Goal: Task Accomplishment & Management: Manage account settings

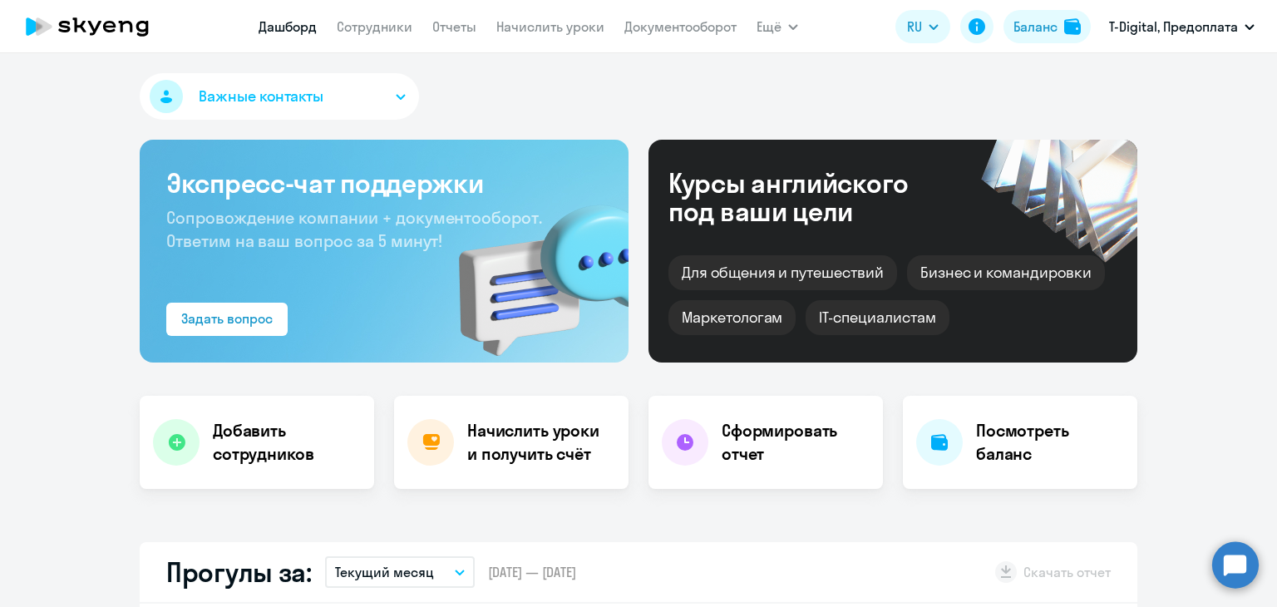
select select "30"
click at [591, 30] on link "Начислить уроки" at bounding box center [550, 26] width 108 height 17
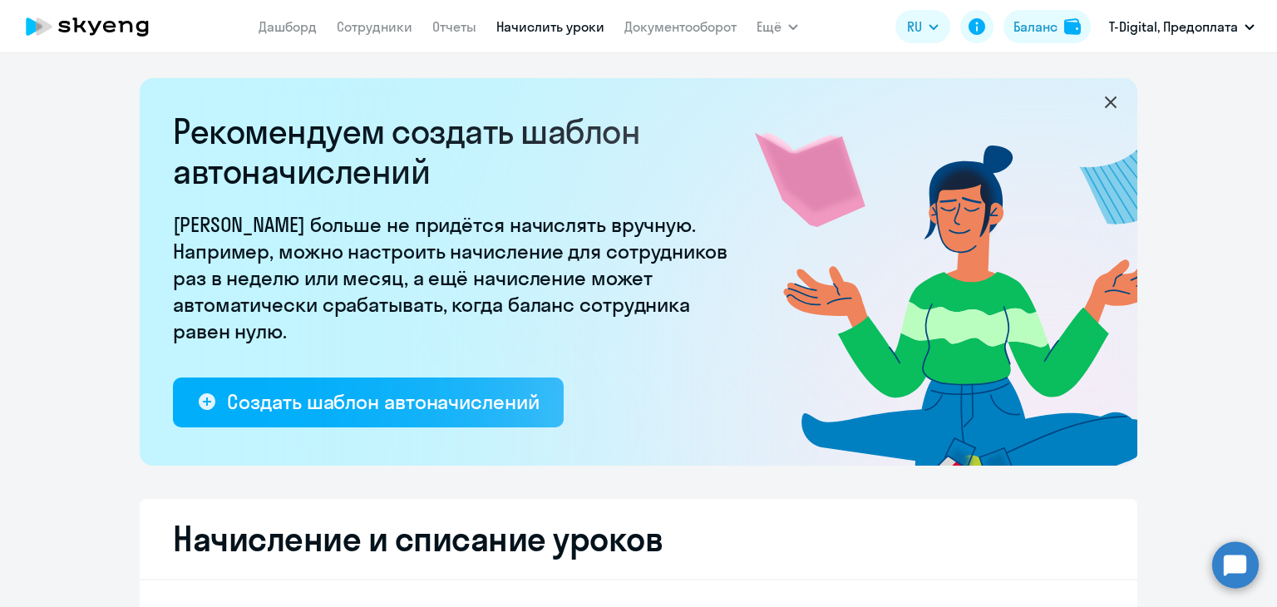
select select "10"
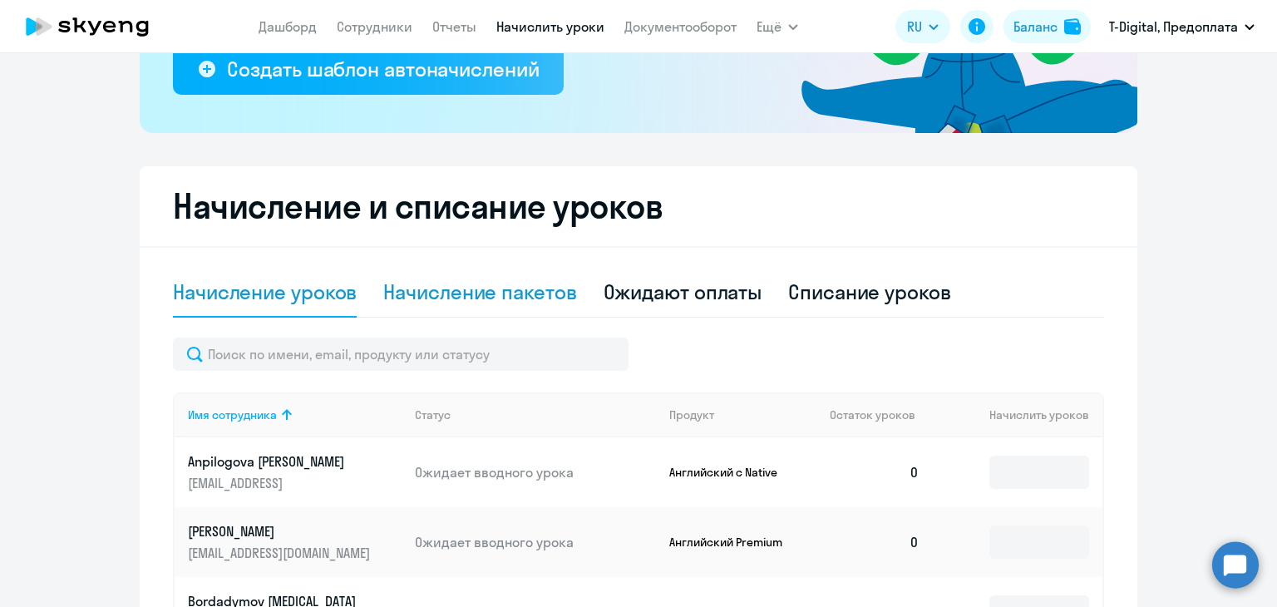
click at [404, 291] on div "Начисление пакетов" at bounding box center [479, 292] width 193 height 27
select select "10"
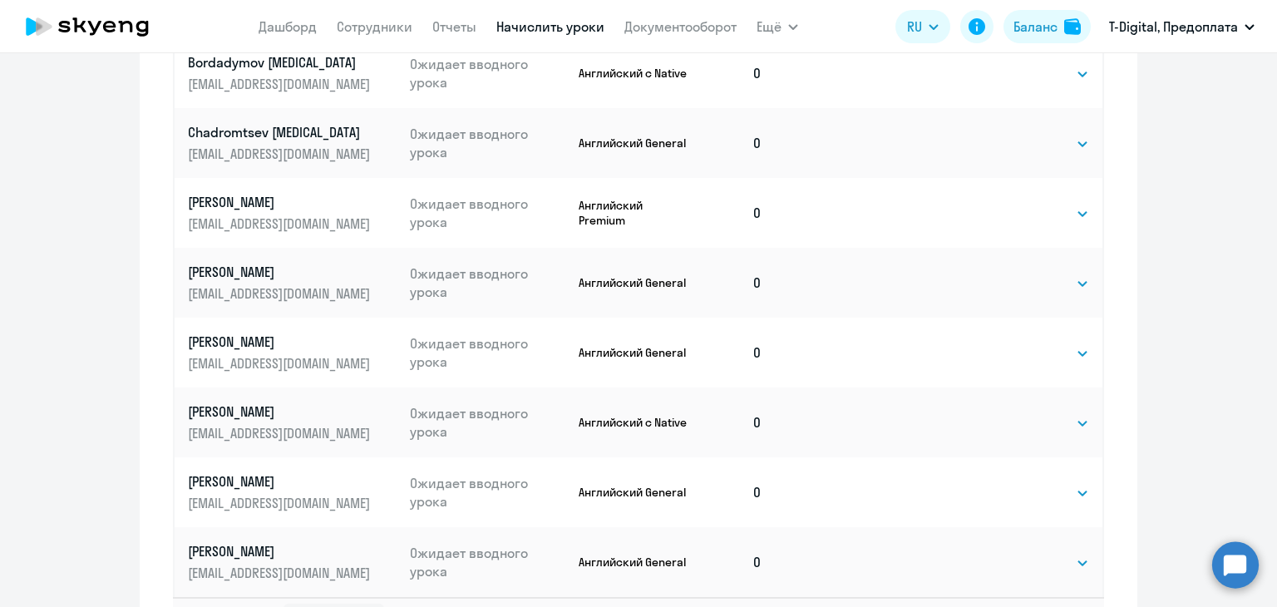
scroll to position [1149, 0]
